Goal: Complete application form

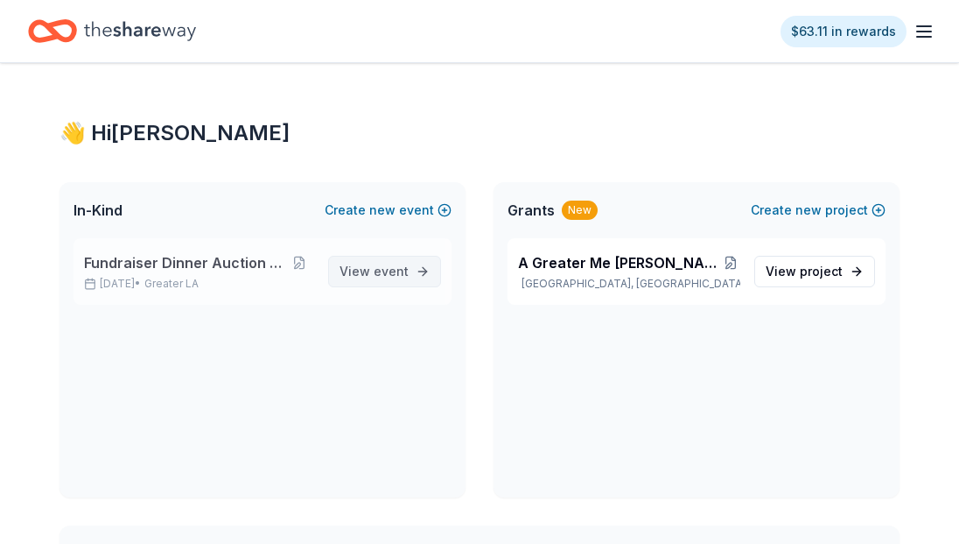
click at [382, 270] on span "event" at bounding box center [391, 270] width 35 height 15
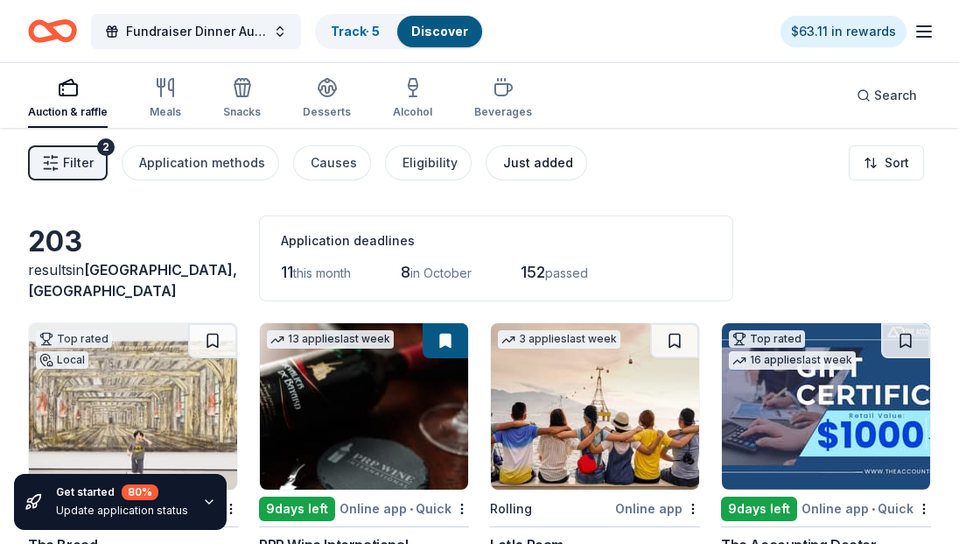
click at [532, 158] on div "Just added" at bounding box center [538, 162] width 70 height 21
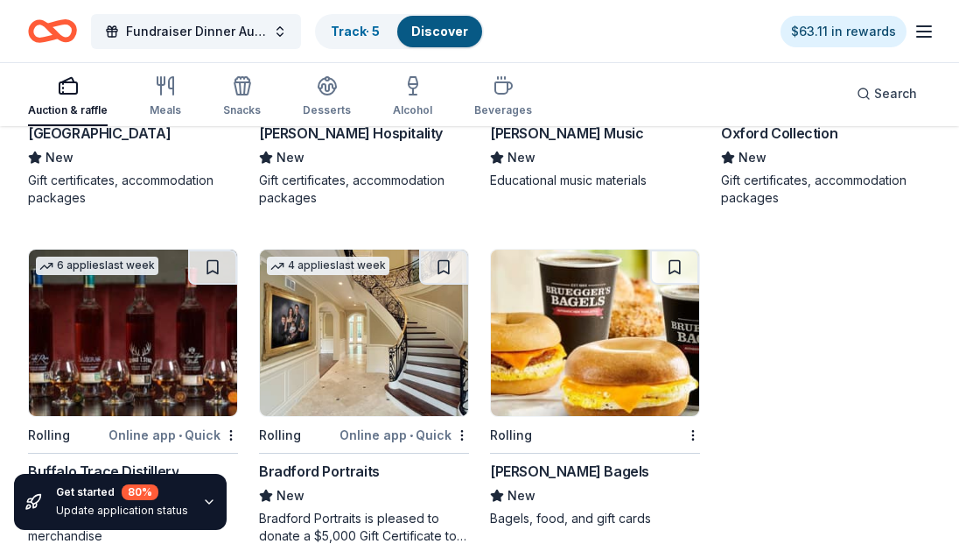
scroll to position [1122, 0]
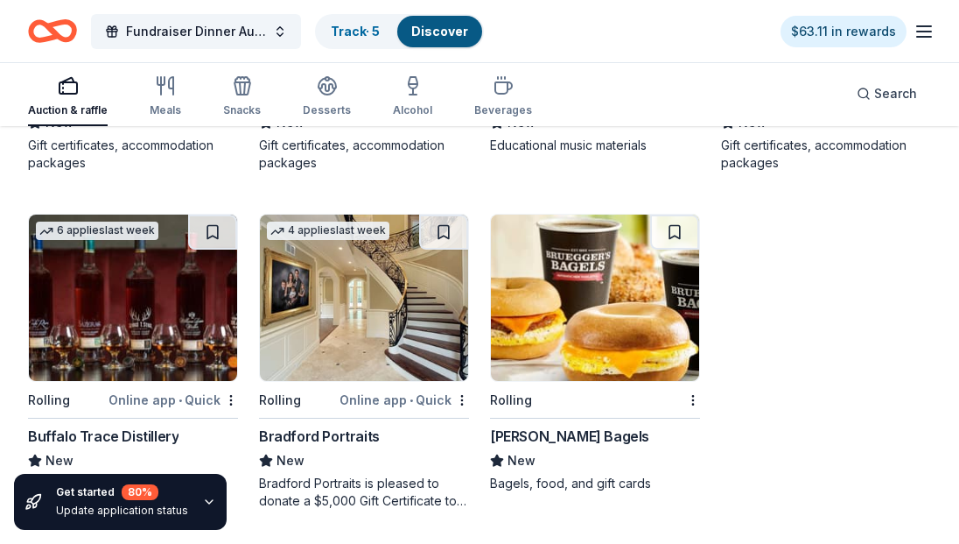
click at [377, 351] on img at bounding box center [364, 297] width 208 height 166
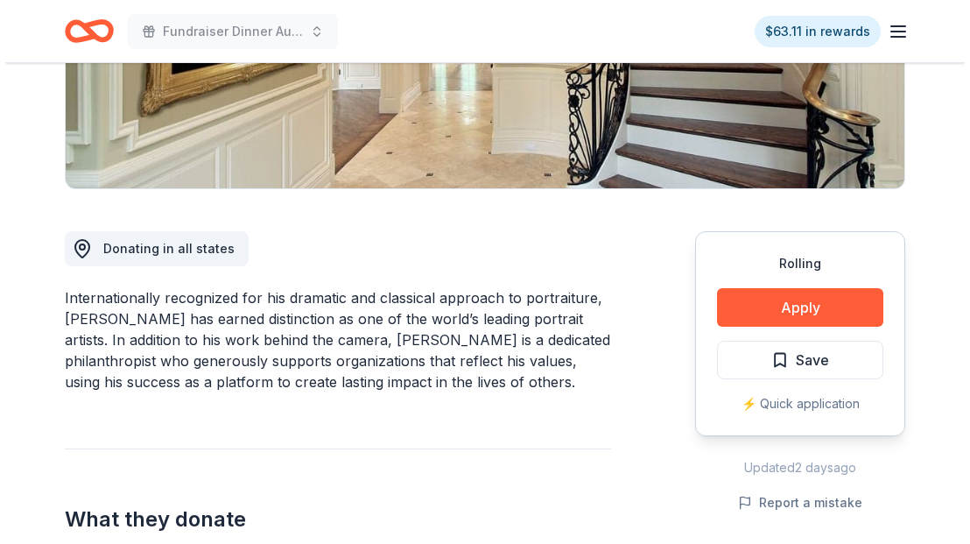
scroll to position [350, 0]
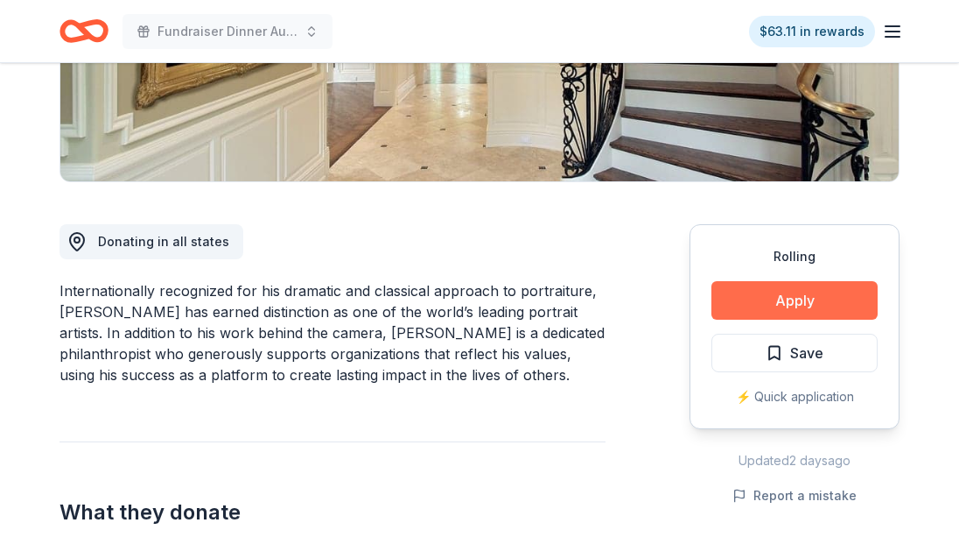
click at [767, 299] on button "Apply" at bounding box center [795, 300] width 166 height 39
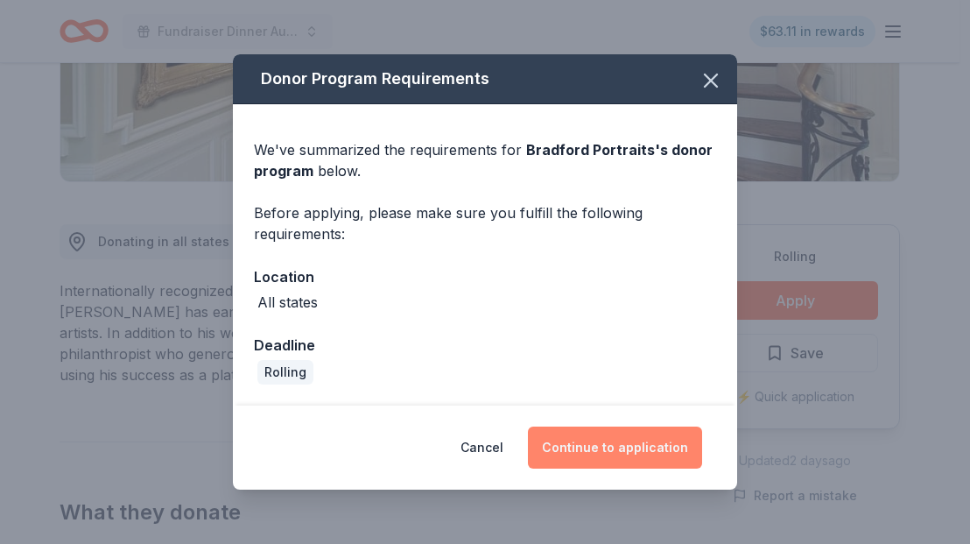
click at [610, 446] on button "Continue to application" at bounding box center [615, 447] width 174 height 42
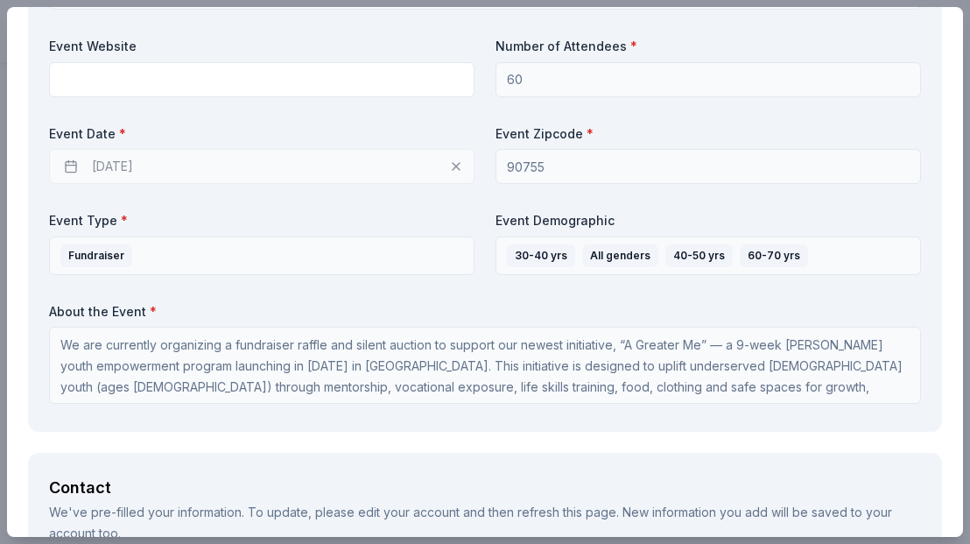
scroll to position [560, 0]
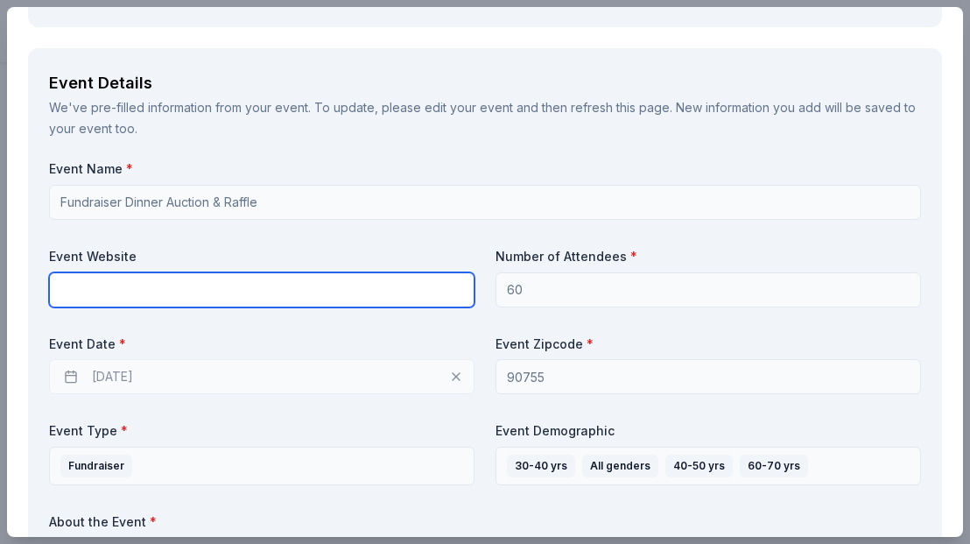
click at [217, 285] on input "text" at bounding box center [261, 289] width 425 height 35
click at [161, 296] on input "text" at bounding box center [261, 289] width 425 height 35
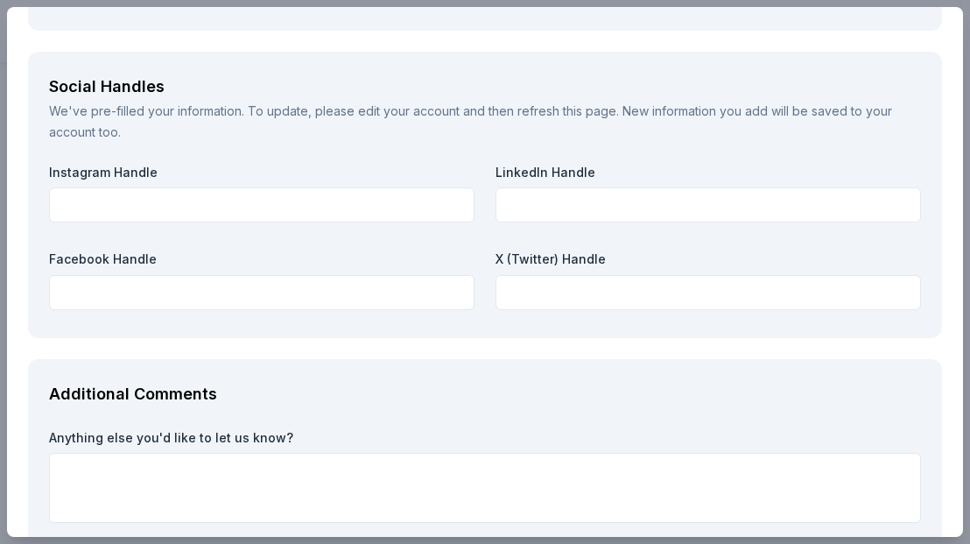
scroll to position [2726, 0]
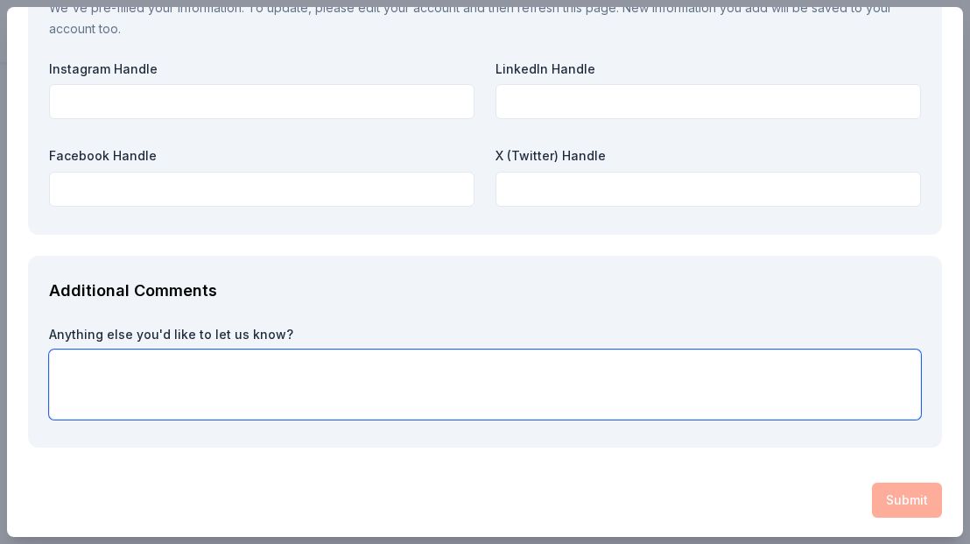
click at [780, 398] on textarea at bounding box center [485, 384] width 872 height 70
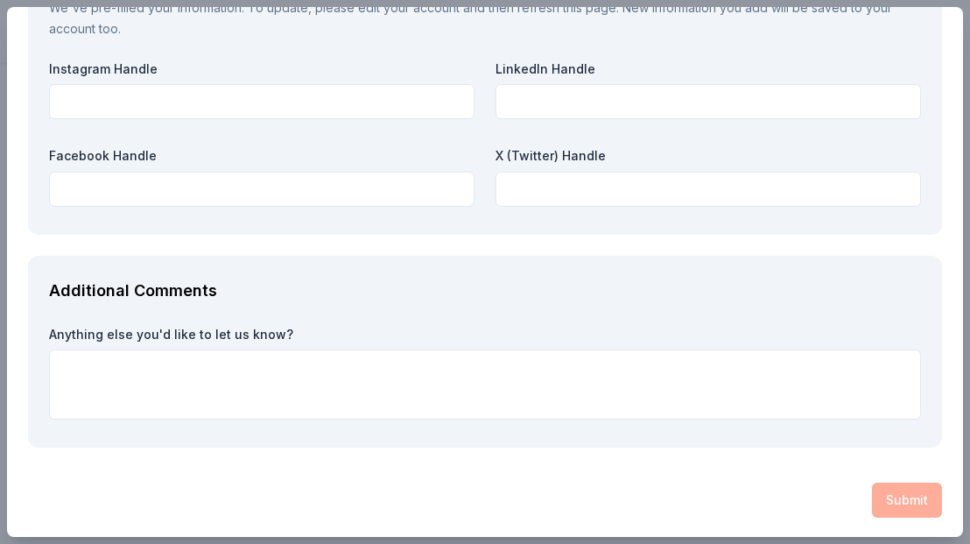
click at [886, 495] on div "Submit" at bounding box center [485, 499] width 914 height 35
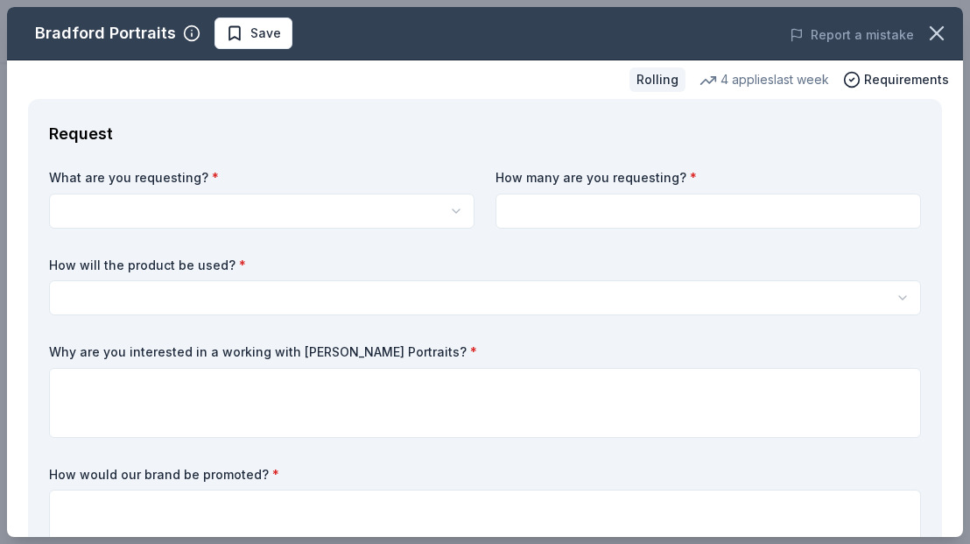
scroll to position [0, 0]
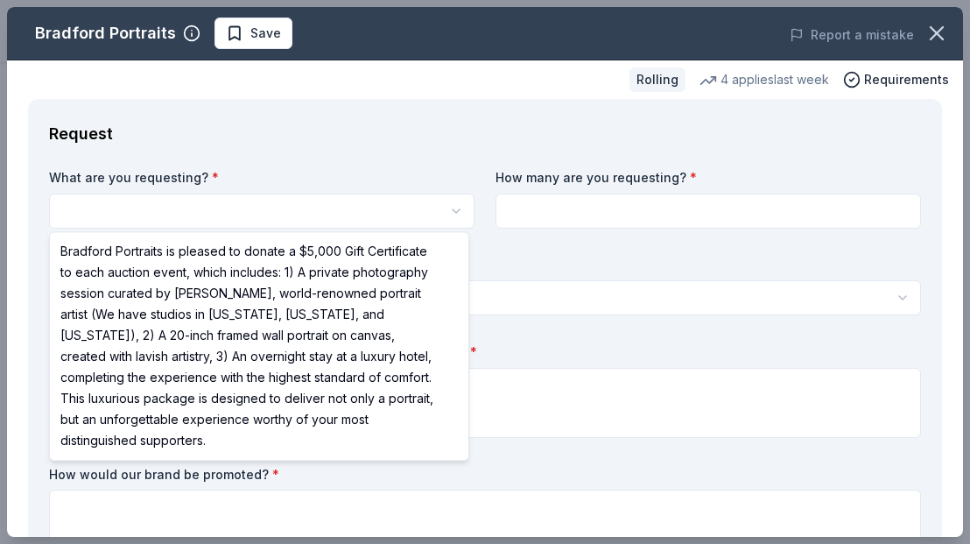
click at [364, 212] on html "Fundraiser Dinner Auction & Raffle Save Apply Rolling Share Bradford Portraits …" at bounding box center [485, 272] width 970 height 544
select select "Bradford Portraits is pleased to donate a $5,000 Gift Certificate to each aucti…"
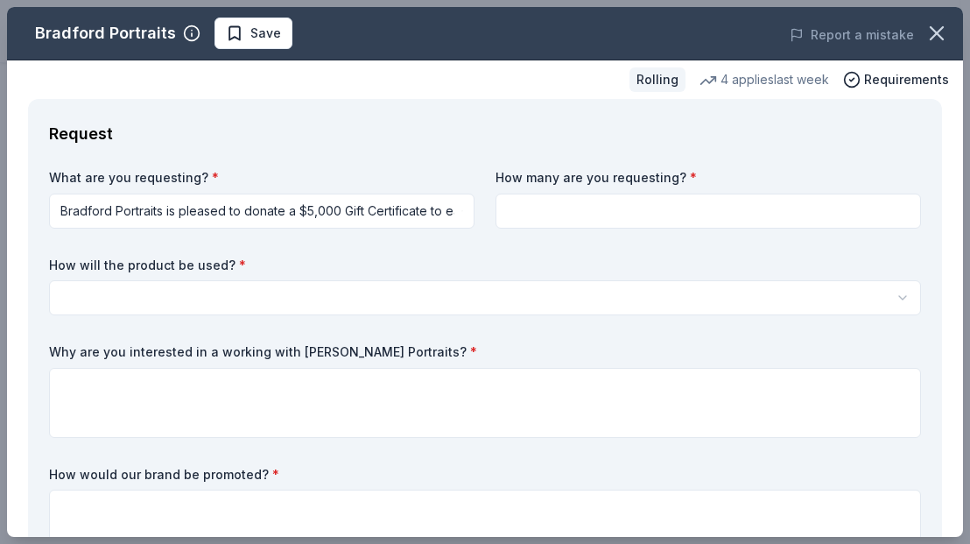
click at [574, 208] on input at bounding box center [707, 210] width 425 height 35
click at [317, 202] on html "Fundraiser Dinner Auction & Raffle Save Apply Rolling Share Bradford Portraits …" at bounding box center [485, 272] width 970 height 544
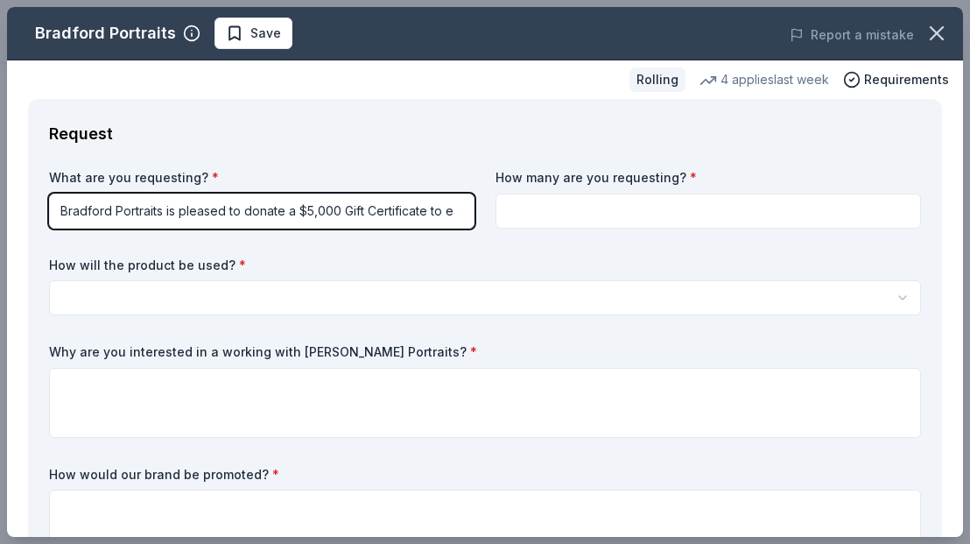
click at [528, 206] on html "Fundraiser Dinner Auction & Raffle Save Apply Rolling Share Bradford Portraits …" at bounding box center [485, 272] width 970 height 544
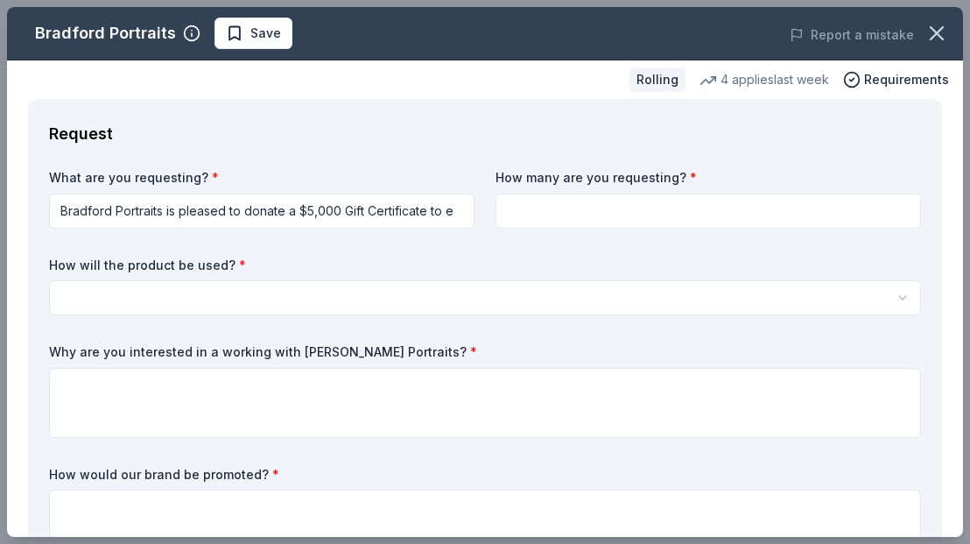
click at [541, 213] on input at bounding box center [707, 210] width 425 height 35
type input "1"
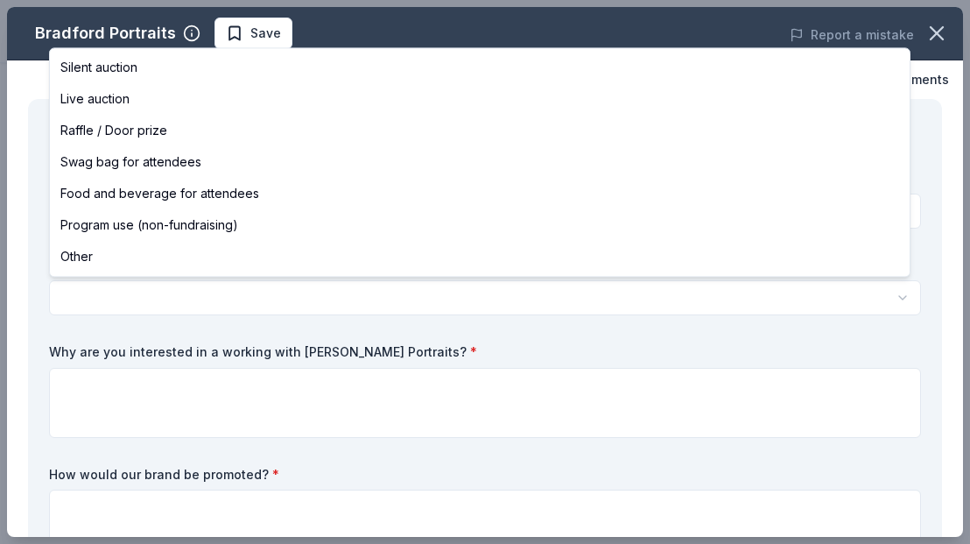
click at [346, 307] on html "Fundraiser Dinner Auction & Raffle Save Apply Rolling Share Bradford Portraits …" at bounding box center [485, 272] width 970 height 544
select select "liveAuction"
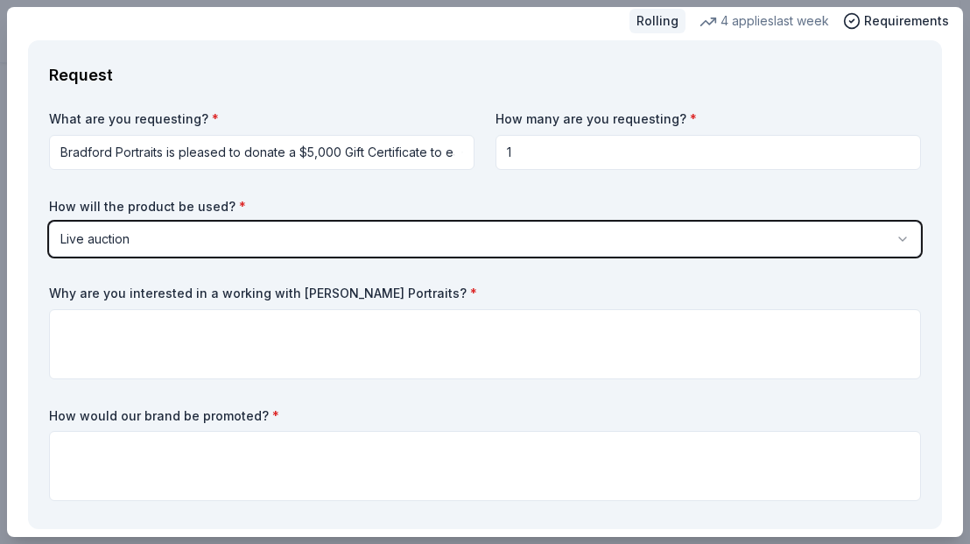
scroll to position [140, 0]
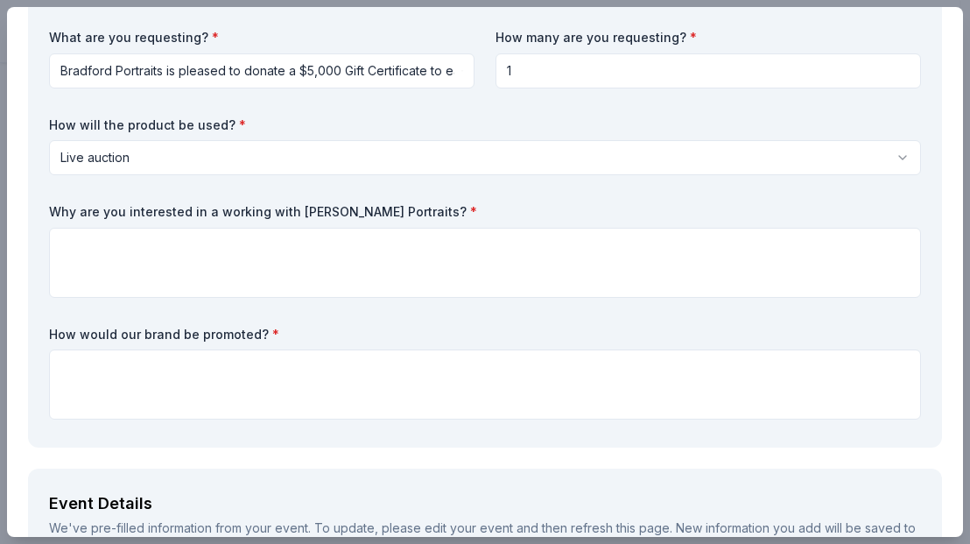
drag, startPoint x: 401, startPoint y: 207, endPoint x: 40, endPoint y: 205, distance: 360.6
click at [40, 205] on div "Request What are you requesting? * Bradford Portraits is pleased to donate a $5…" at bounding box center [485, 203] width 914 height 488
drag, startPoint x: 348, startPoint y: 207, endPoint x: 172, endPoint y: 208, distance: 176.8
click at [185, 203] on label "Why are you interested in a working with Bradford Portraits? *" at bounding box center [485, 212] width 872 height 18
click at [149, 207] on label "Why are you interested in a working with Bradford Portraits? *" at bounding box center [485, 212] width 872 height 18
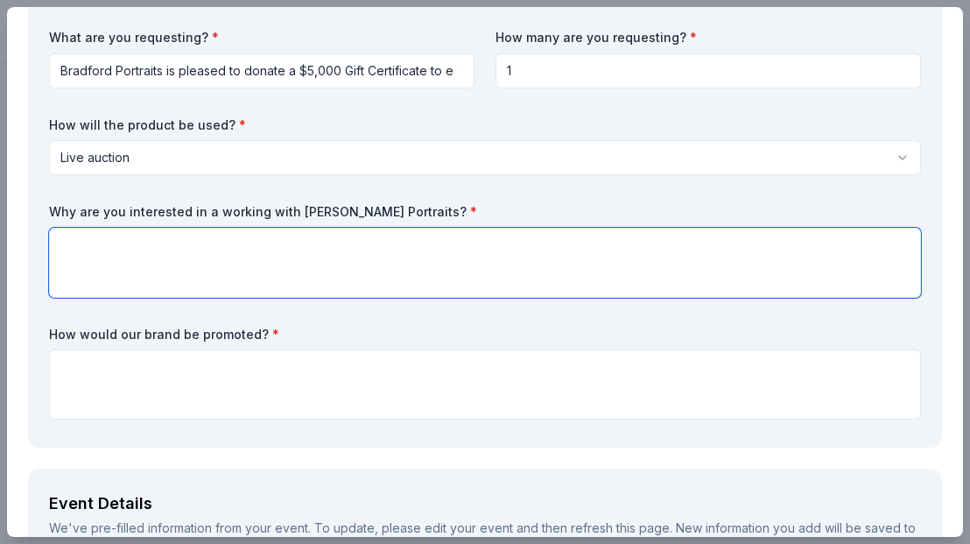
click at [127, 245] on textarea at bounding box center [485, 263] width 872 height 70
paste textarea "We’re seeking support from Bradford Portraits because their exquisite, luxury p…"
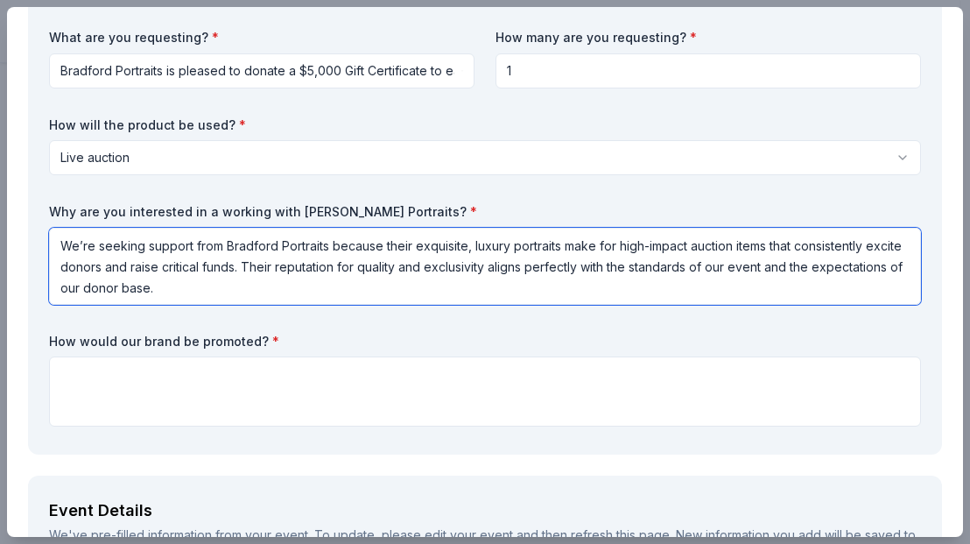
paste textarea "Support from Bradford Portraits would not only help fund our initiatives, but a…"
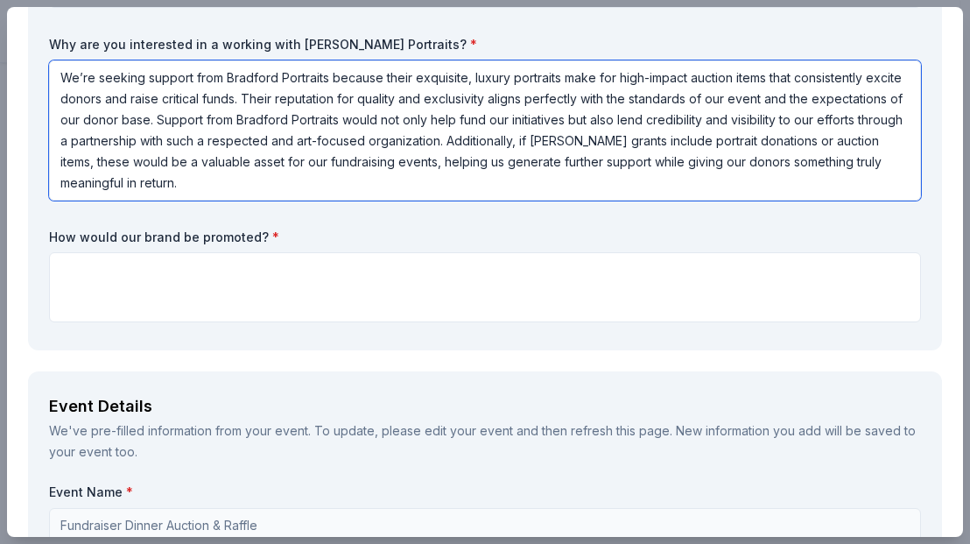
scroll to position [350, 0]
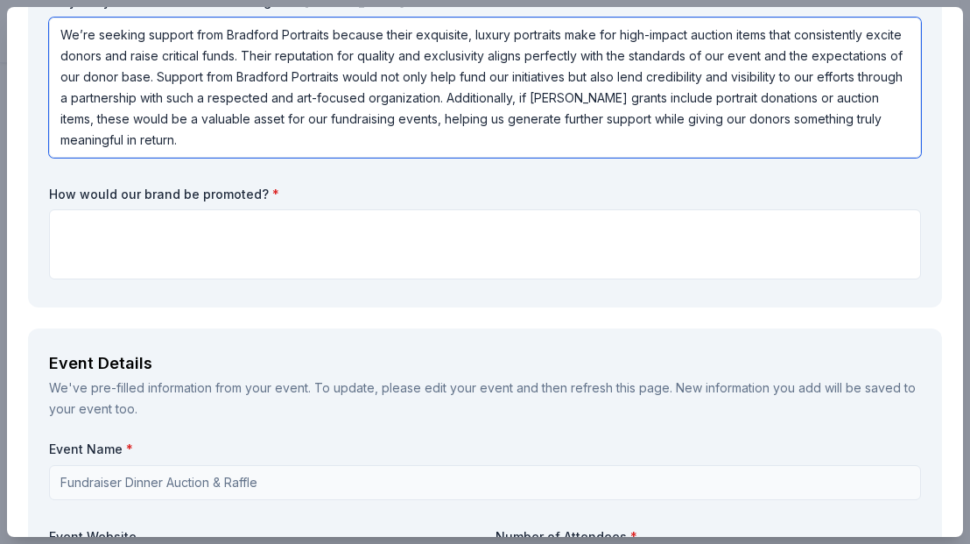
type textarea "We’re seeking support from Bradford Portraits because their exquisite, luxury p…"
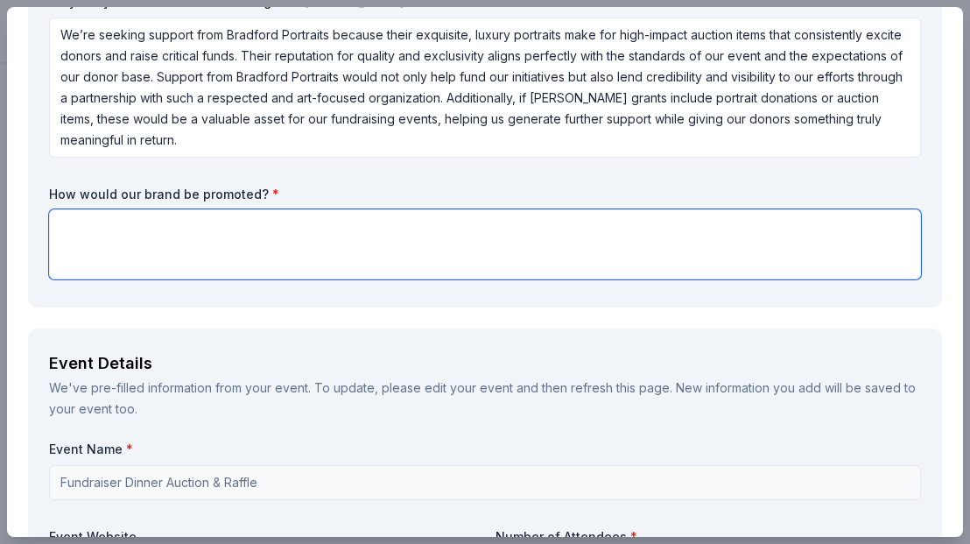
click at [77, 228] on textarea at bounding box center [485, 244] width 872 height 70
paste textarea "We would be proud to promote the Bradford brand through media coverage, our don…"
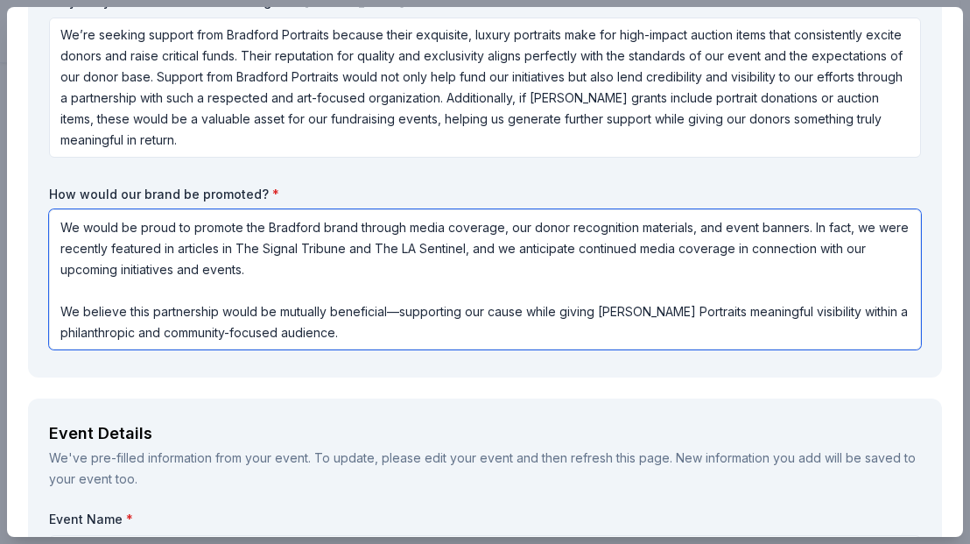
scroll to position [1, 0]
drag, startPoint x: 61, startPoint y: 310, endPoint x: 382, endPoint y: 353, distance: 323.2
click at [382, 353] on div "What are you requesting? * Bradford Portraits is pleased to donate a $5,000 Gif…" at bounding box center [485, 87] width 872 height 537
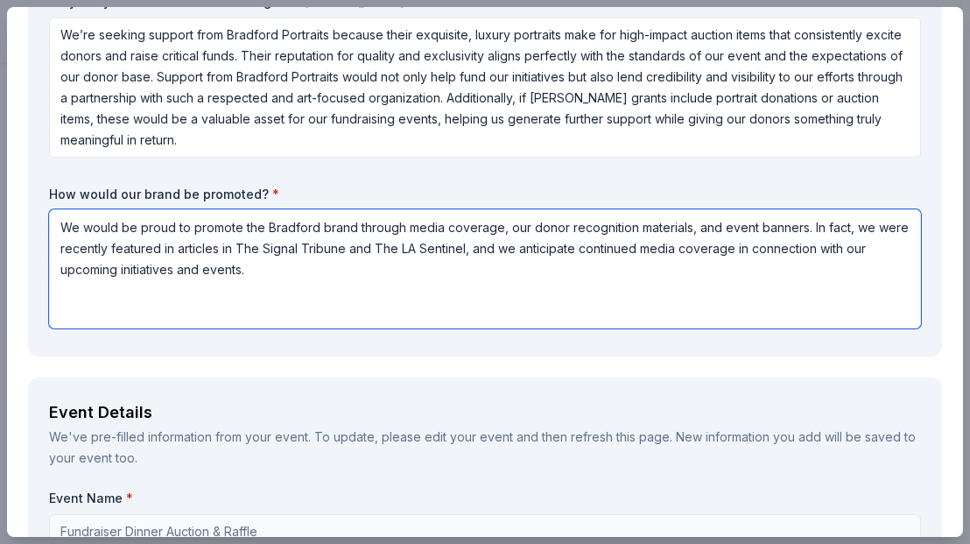
scroll to position [0, 0]
click at [499, 226] on textarea "We would be proud to promote the Bradford brand through media coverage, our don…" at bounding box center [485, 268] width 872 height 119
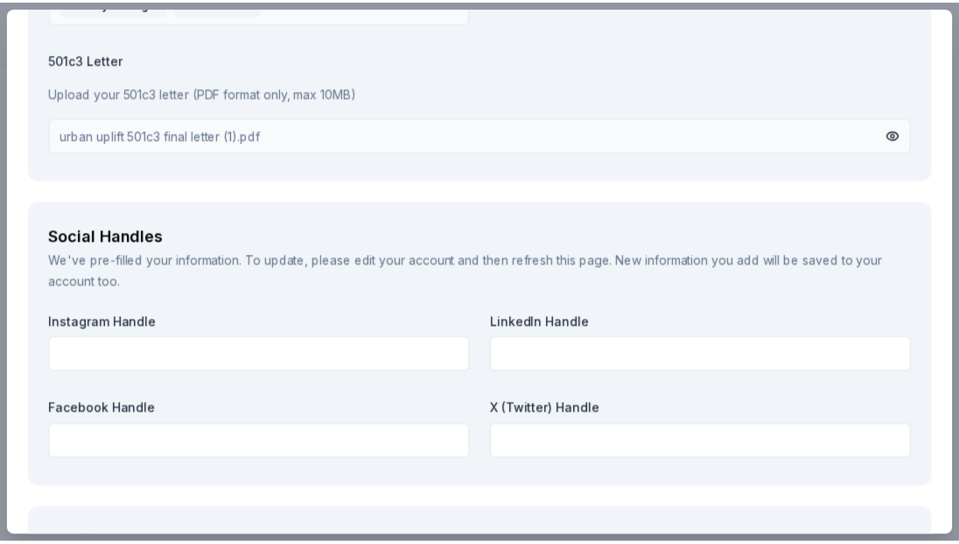
scroll to position [2845, 0]
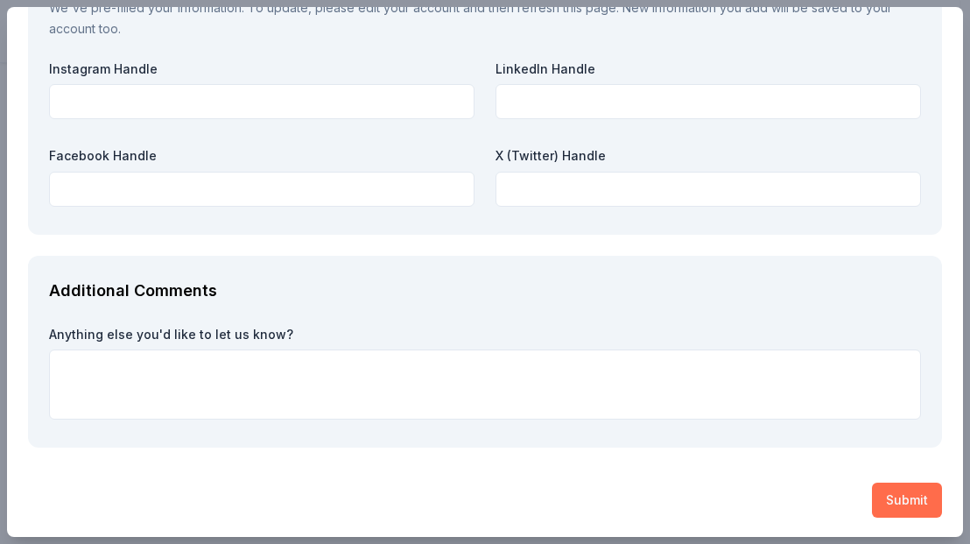
type textarea "We would be proud to promote the Bradford brand through media coverage, our don…"
click at [898, 498] on button "Submit" at bounding box center [907, 499] width 70 height 35
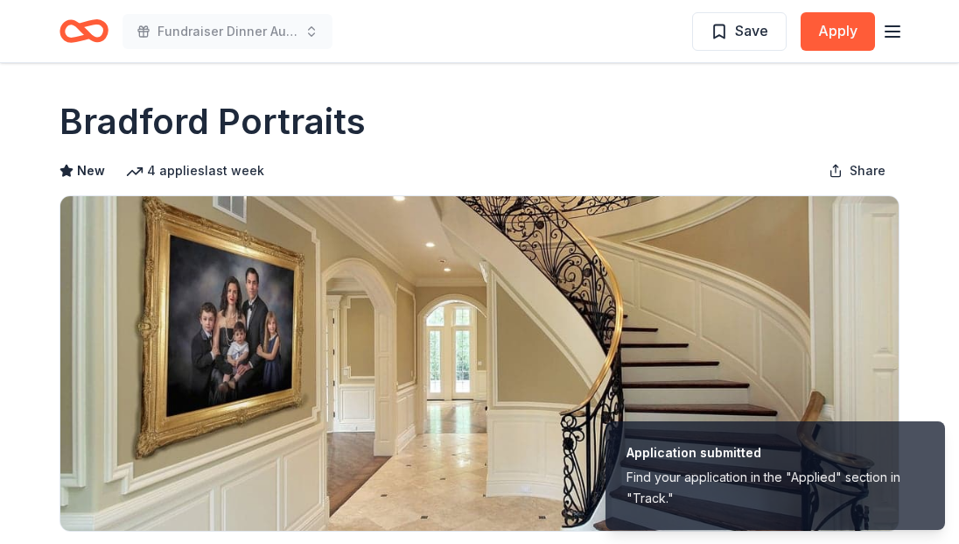
scroll to position [0, 0]
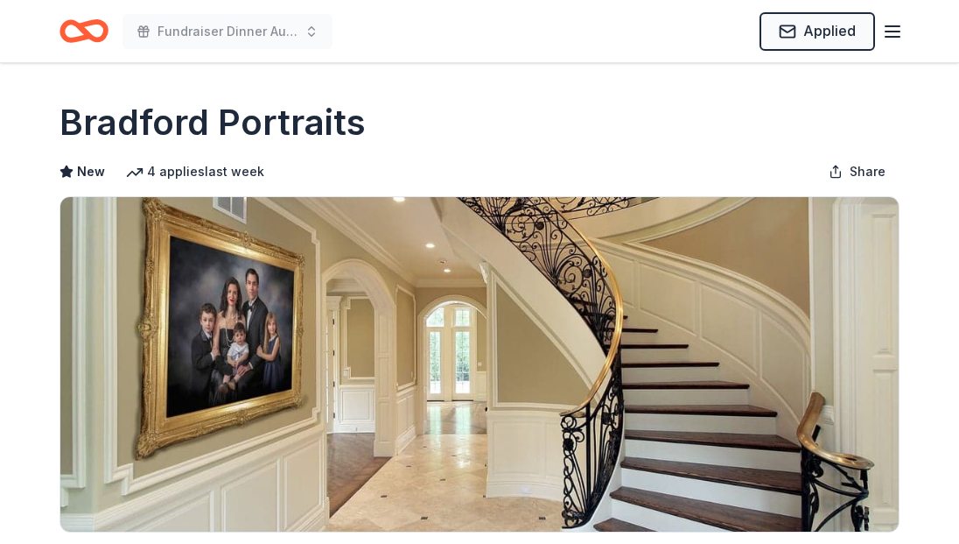
click at [892, 28] on icon "button" at bounding box center [892, 31] width 21 height 21
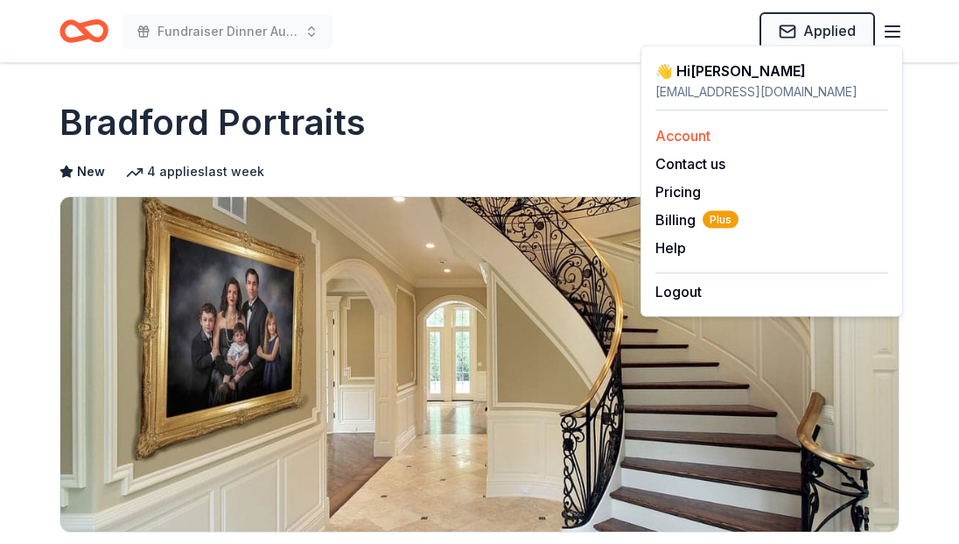
click at [693, 128] on link "Account" at bounding box center [683, 136] width 55 height 18
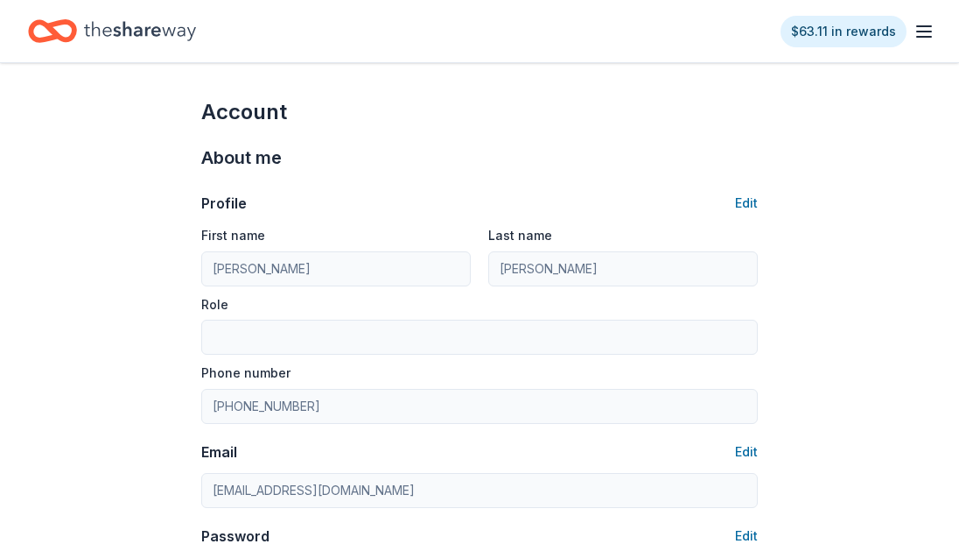
click at [930, 33] on icon "button" at bounding box center [924, 31] width 21 height 21
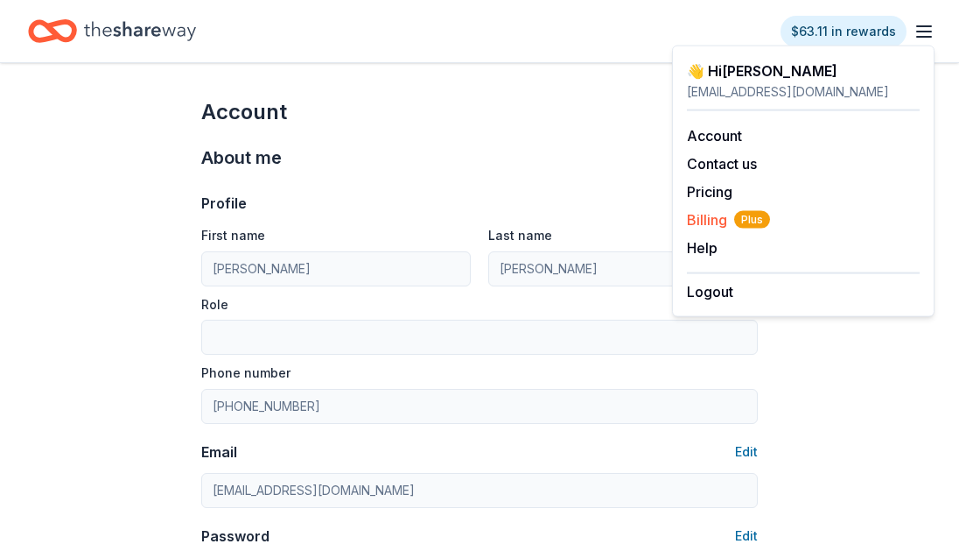
click at [712, 217] on span "Billing Plus" at bounding box center [728, 219] width 83 height 21
